Goal: Information Seeking & Learning: Learn about a topic

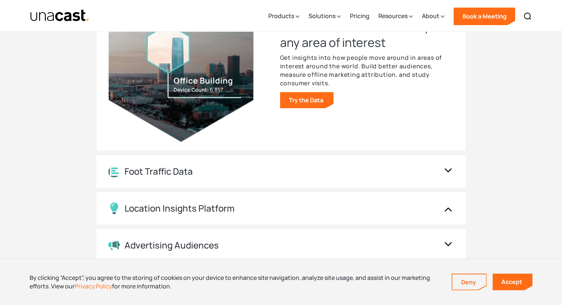
scroll to position [778, 0]
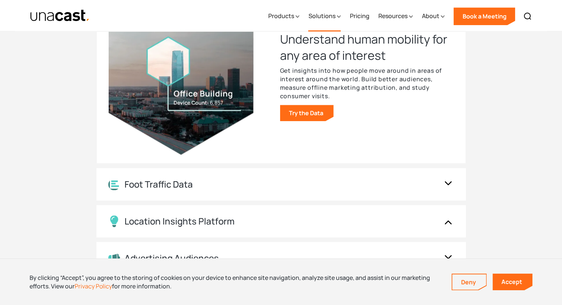
click at [328, 20] on div "Solutions" at bounding box center [324, 16] width 32 height 30
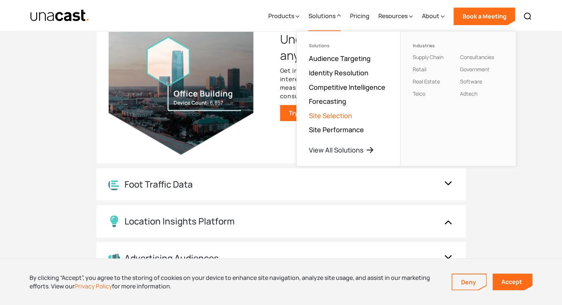
click at [342, 113] on link "Site Selection" at bounding box center [329, 115] width 43 height 9
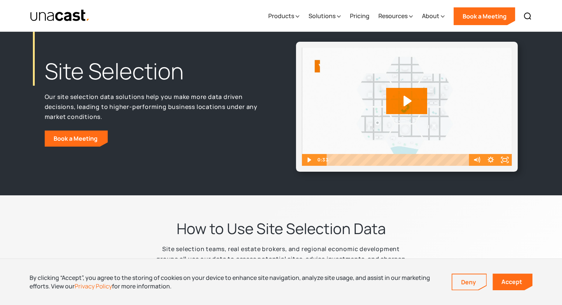
scroll to position [16, 0]
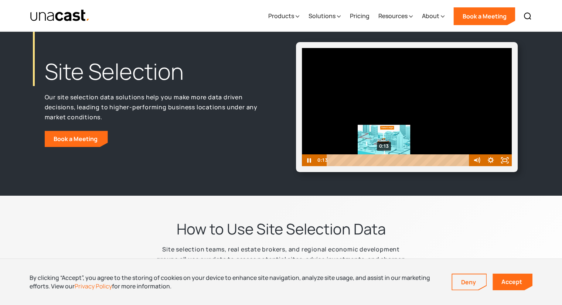
click at [384, 160] on div "0:13" at bounding box center [399, 160] width 134 height 12
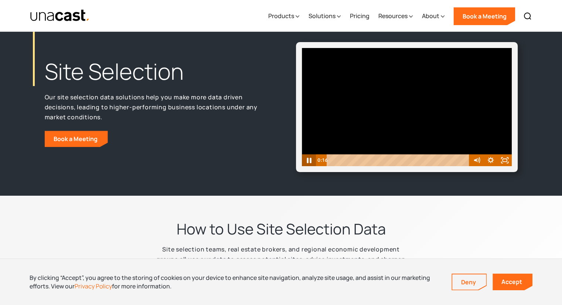
click at [306, 160] on icon "Pause" at bounding box center [308, 160] width 17 height 14
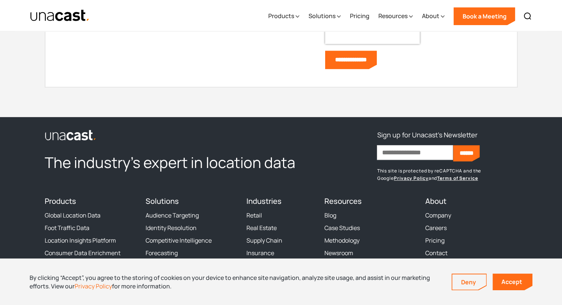
scroll to position [3132, 0]
